Goal: Information Seeking & Learning: Learn about a topic

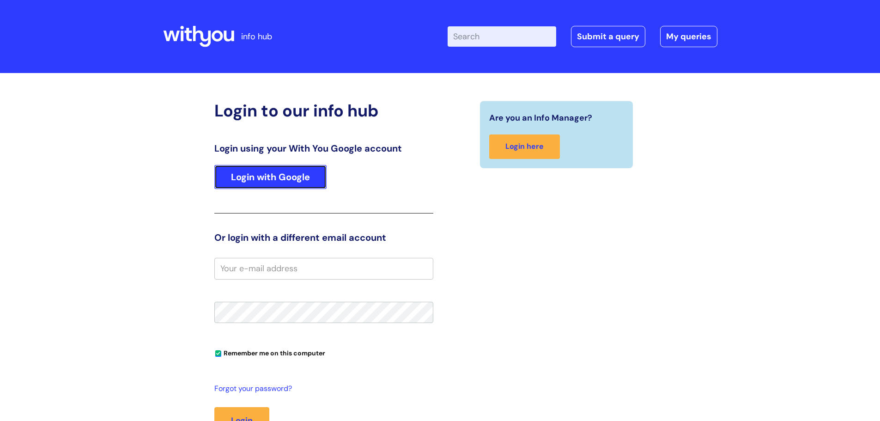
click at [250, 182] on link "Login with Google" at bounding box center [270, 177] width 112 height 24
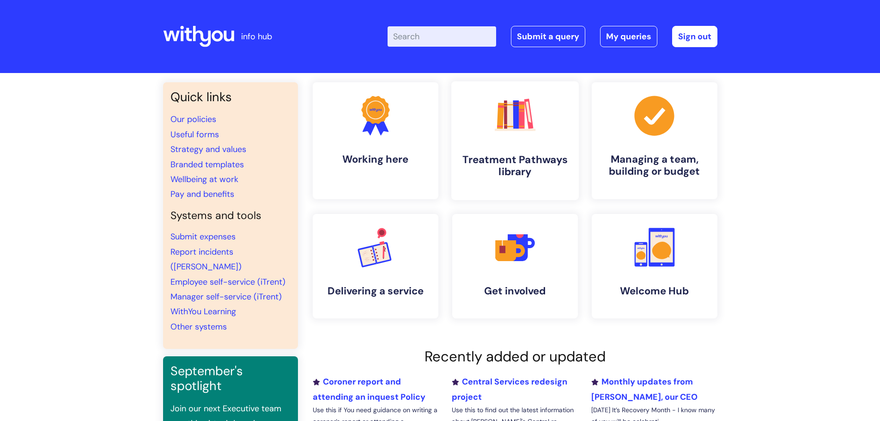
click at [532, 145] on link ".cls-1{fill:#f89b22;}.cls-1,.cls-2,.cls-3,.cls-4,.cls-5,.cls-6,.cls-7{stroke-wi…" at bounding box center [514, 140] width 127 height 119
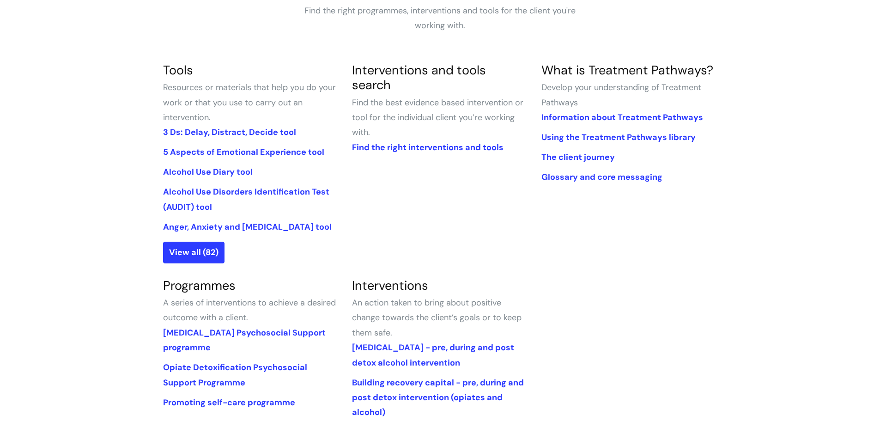
scroll to position [55, 0]
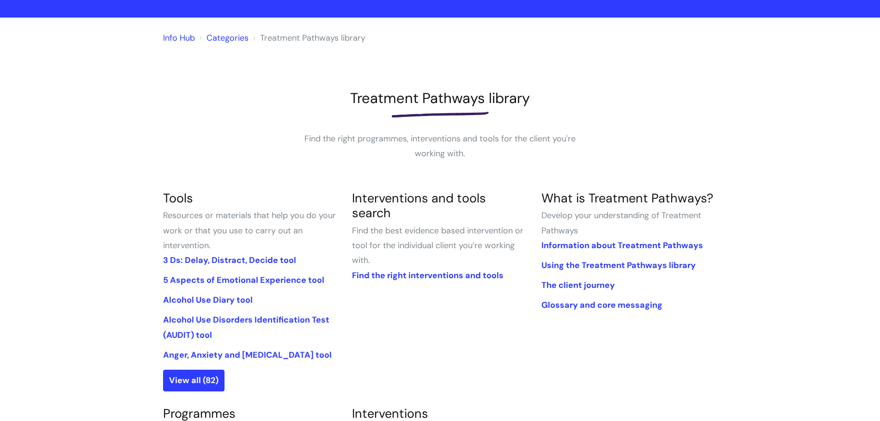
click at [220, 37] on link "Categories" at bounding box center [227, 37] width 42 height 11
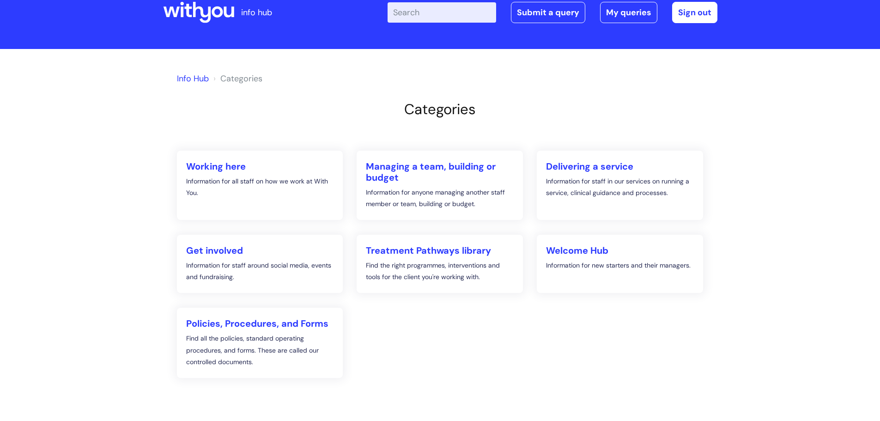
scroll to position [46, 0]
